Goal: Find specific page/section

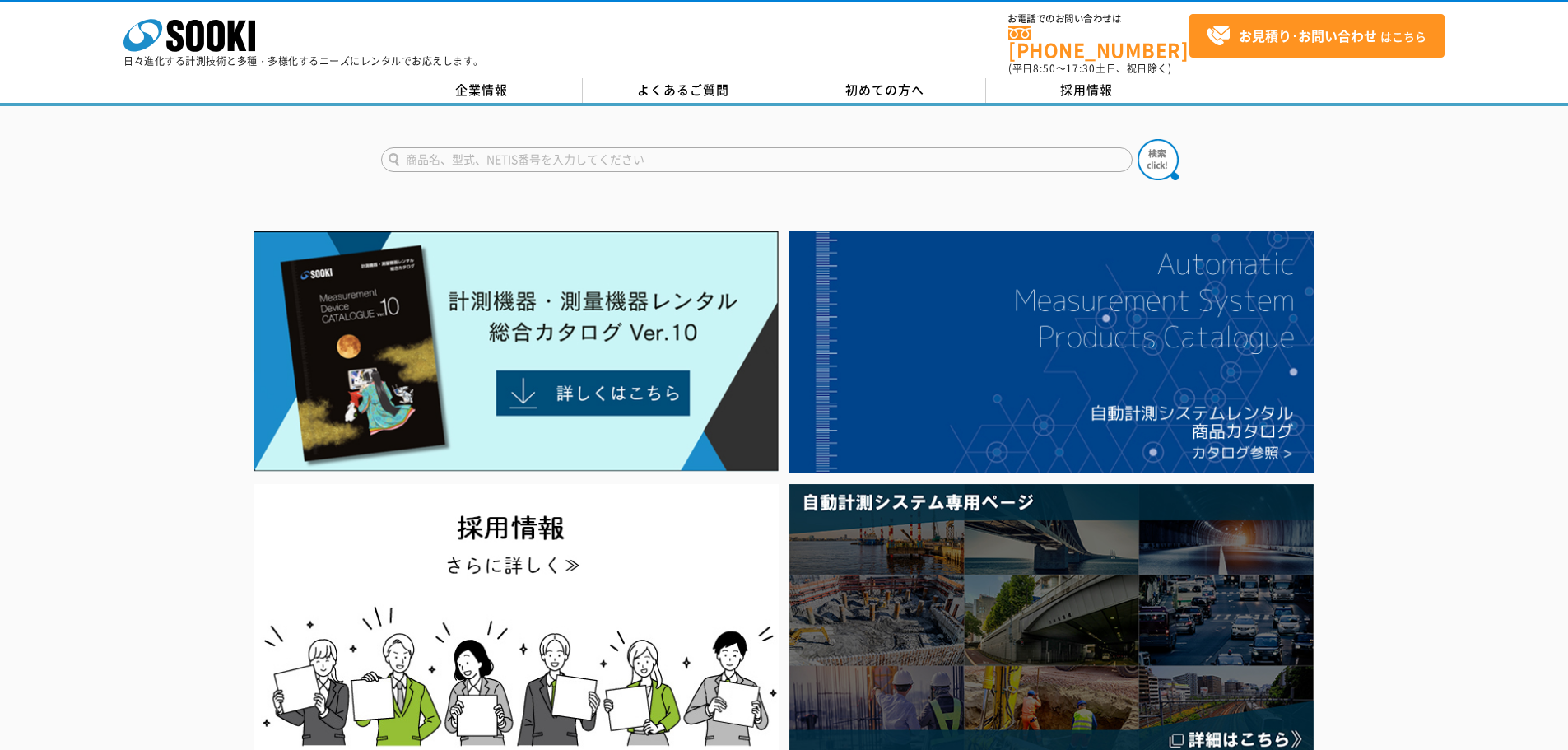
click at [669, 147] on input "text" at bounding box center [756, 160] width 751 height 25
type input "APC-10"
click at [1173, 146] on img at bounding box center [1157, 159] width 41 height 41
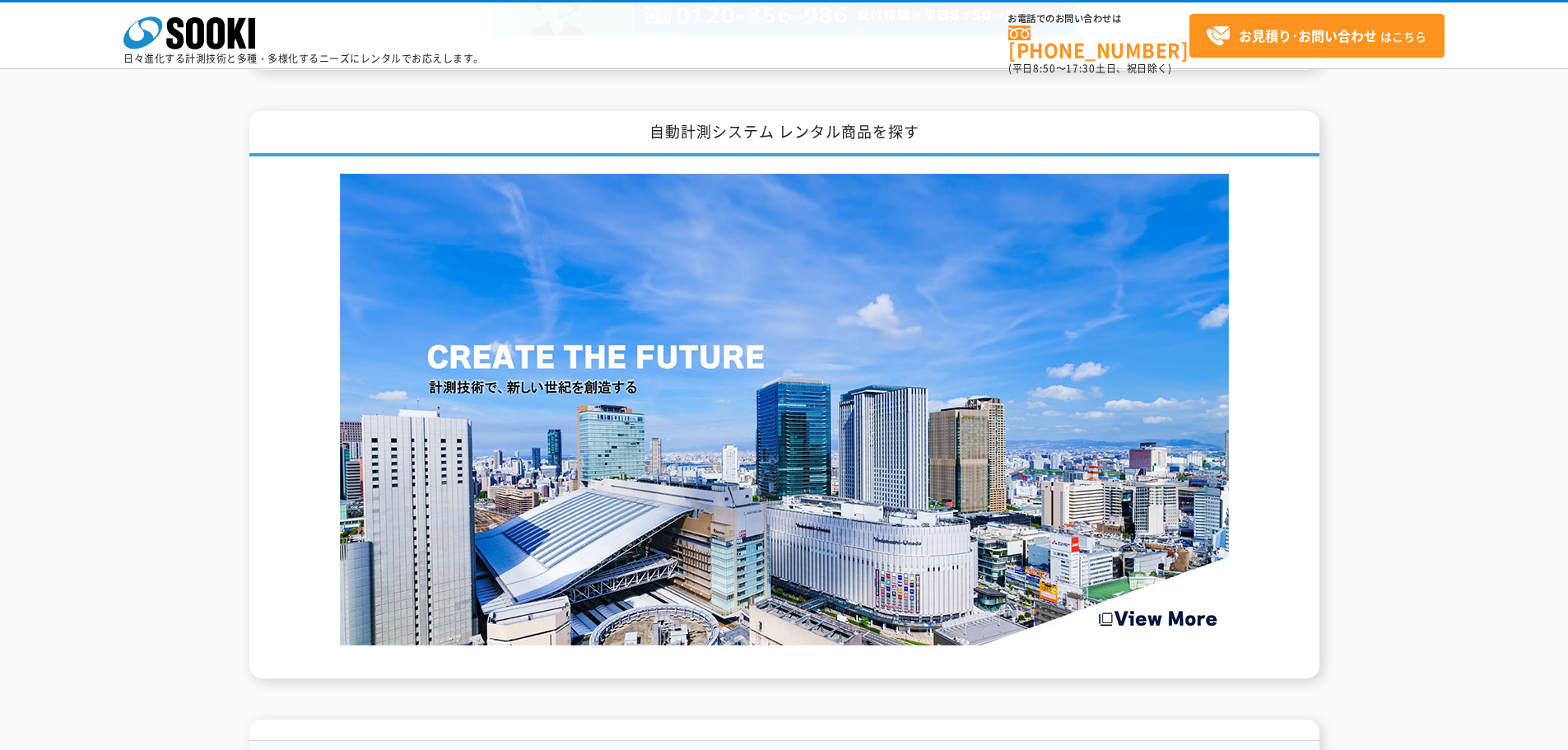
scroll to position [1797, 0]
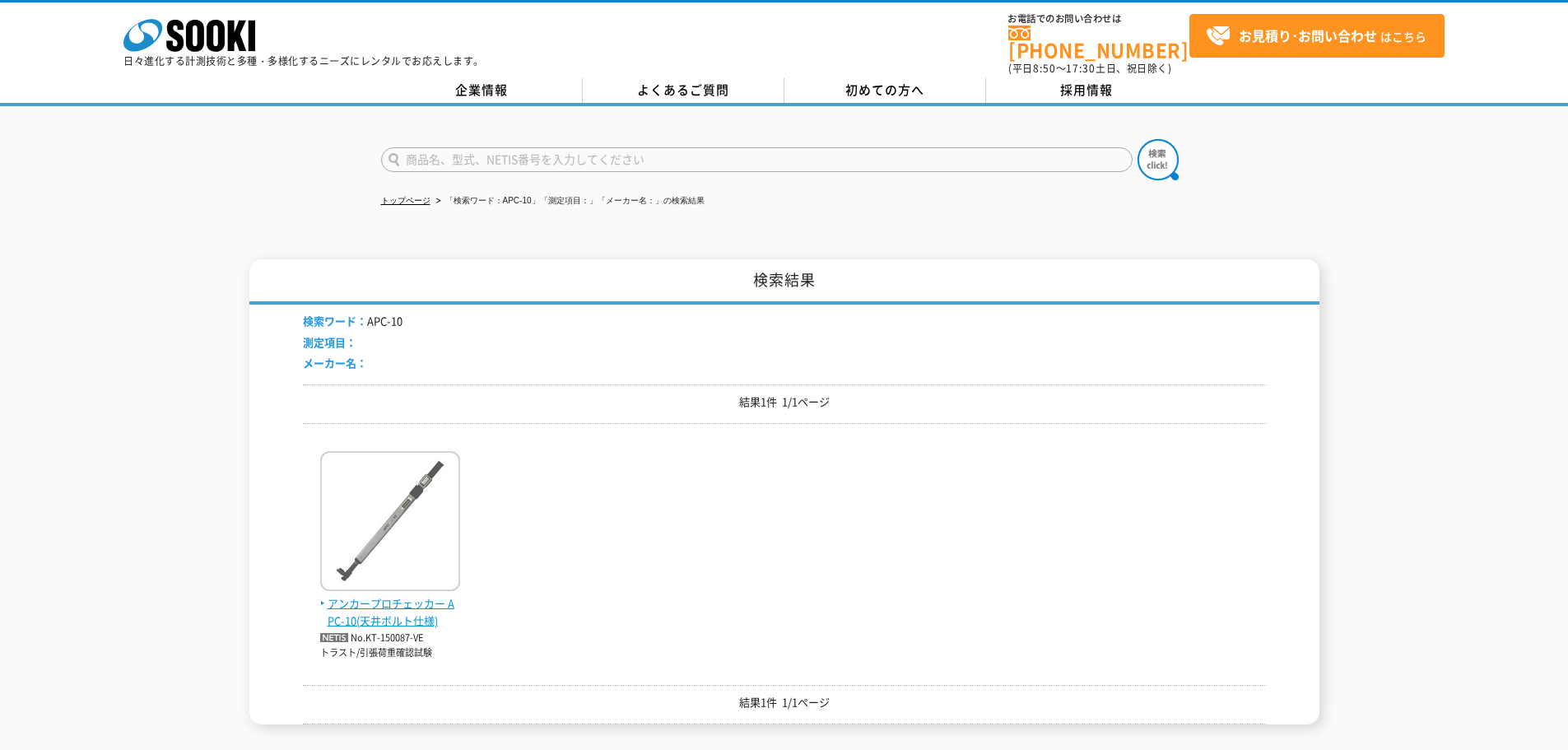
click at [356, 599] on span "アンカープロチェッカー APC-10(天井ボルト仕様)" at bounding box center [390, 612] width 140 height 34
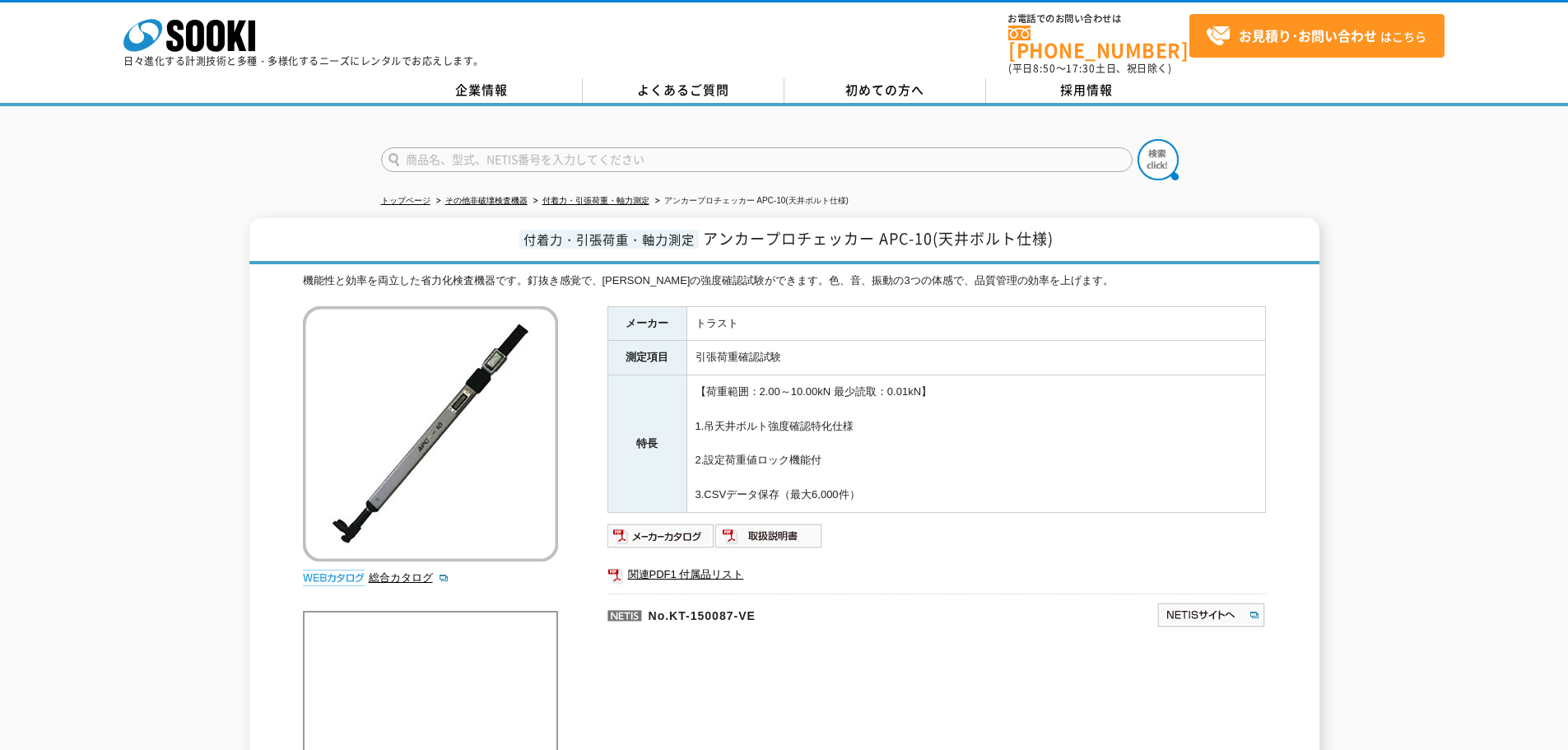
click at [1050, 386] on td "【荷重範囲：2.00～10.00kN 最少読取：0.01kN】 1.吊天井ボルト強度確認特化仕様 2.設定荷重値ロック機能付 3.CSVデータ保存（最大6,0…" at bounding box center [975, 444] width 578 height 137
